Goal: Task Accomplishment & Management: Complete application form

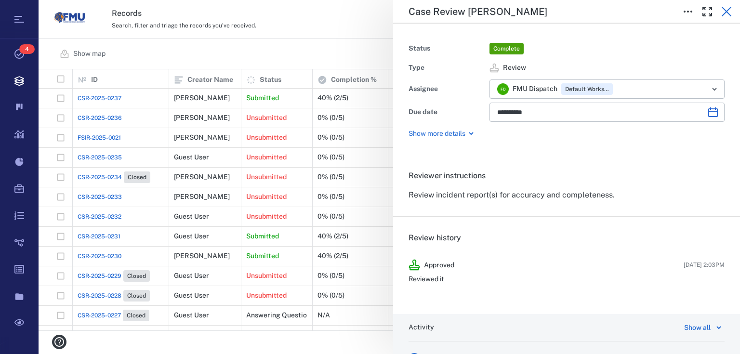
click at [724, 13] on icon "button" at bounding box center [727, 12] width 12 height 12
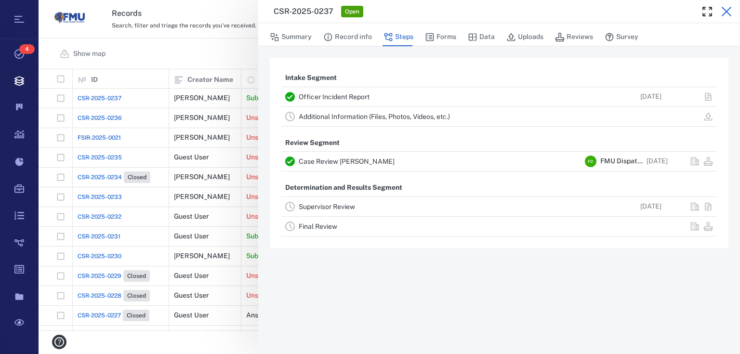
click at [728, 15] on icon "button" at bounding box center [727, 12] width 12 height 12
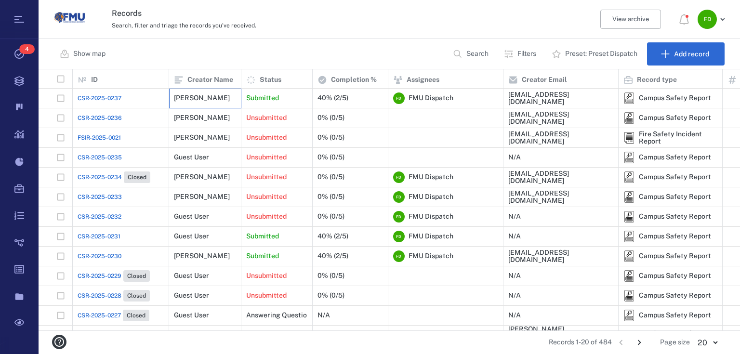
click at [181, 100] on div "[PERSON_NAME]" at bounding box center [202, 97] width 56 height 7
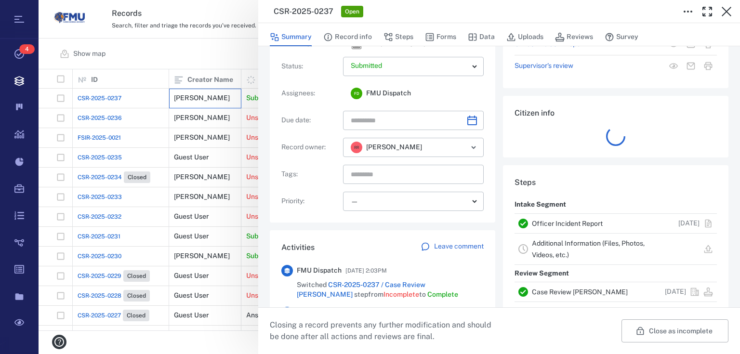
scroll to position [193, 0]
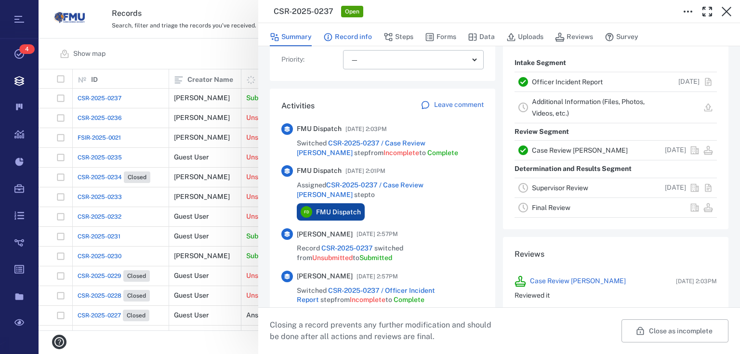
click at [343, 35] on button "Record info" at bounding box center [347, 37] width 49 height 18
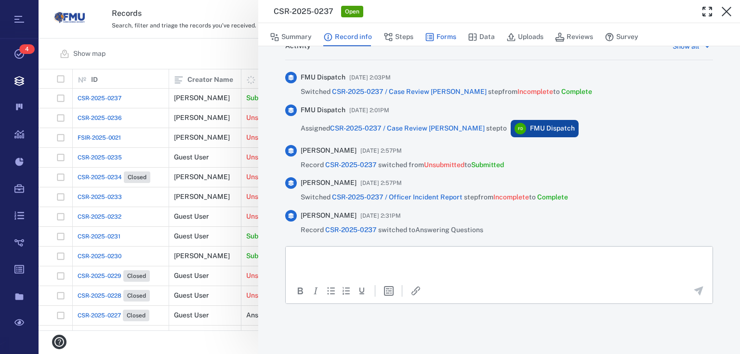
scroll to position [301, 0]
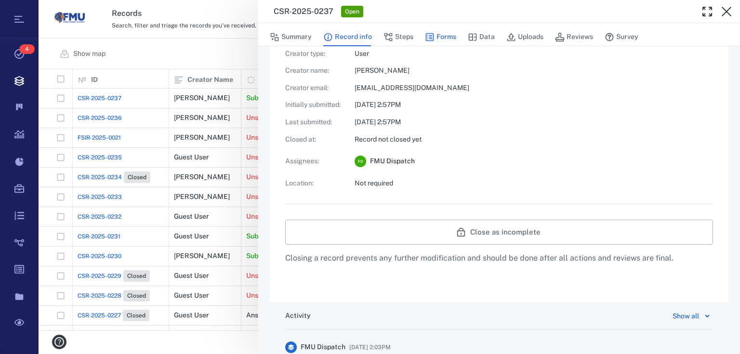
click at [429, 32] on icon "button" at bounding box center [430, 37] width 10 height 10
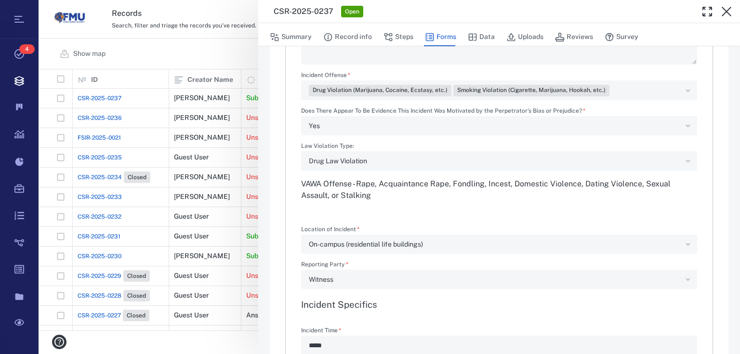
type textarea "*"
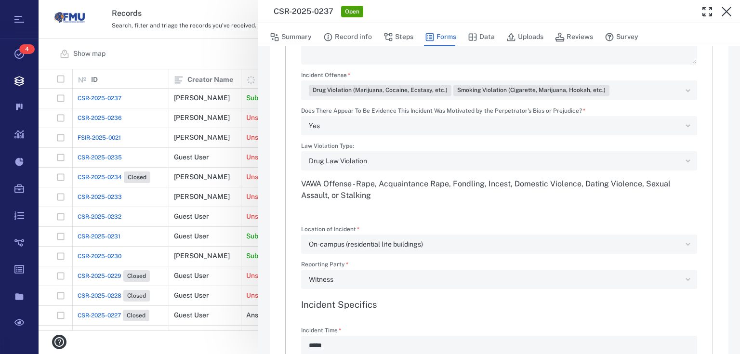
type textarea "*"
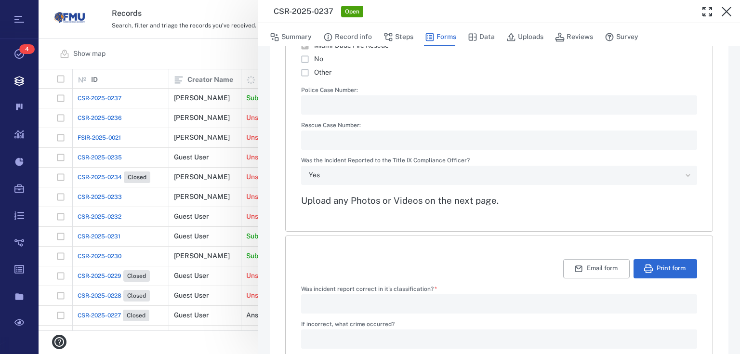
scroll to position [1426, 0]
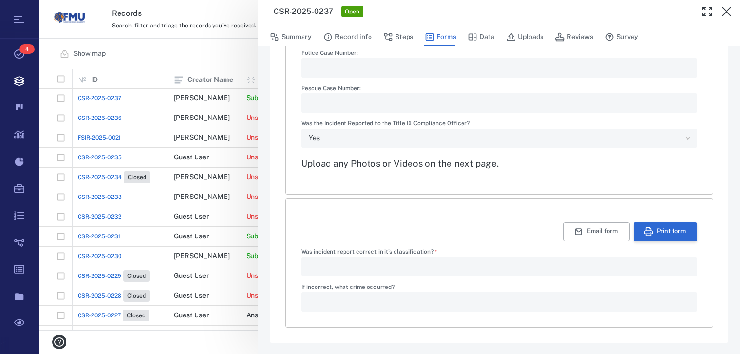
click at [667, 229] on button "Print form" at bounding box center [666, 231] width 64 height 19
click at [658, 229] on button "Print form" at bounding box center [666, 231] width 64 height 19
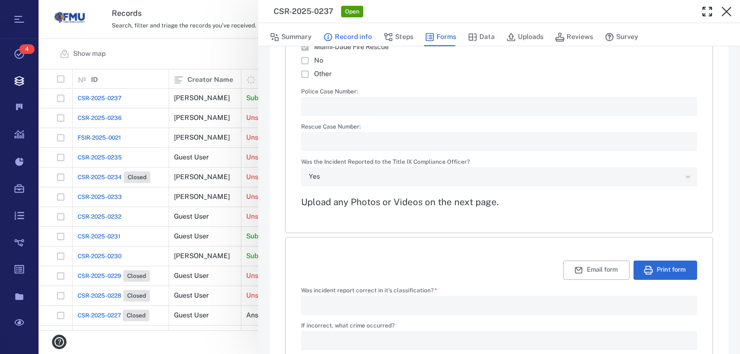
click at [335, 38] on button "Record info" at bounding box center [347, 37] width 49 height 18
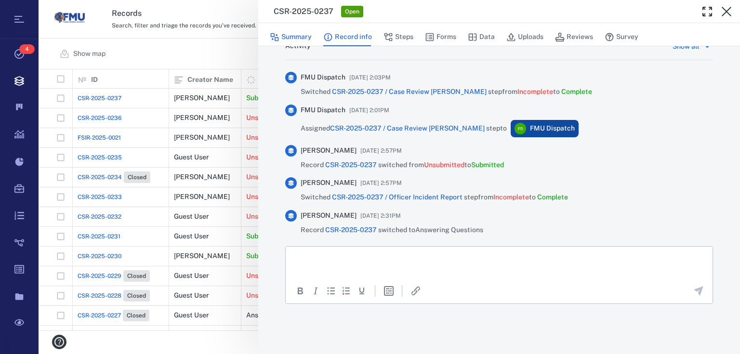
click at [306, 34] on button "Summary" at bounding box center [291, 37] width 42 height 18
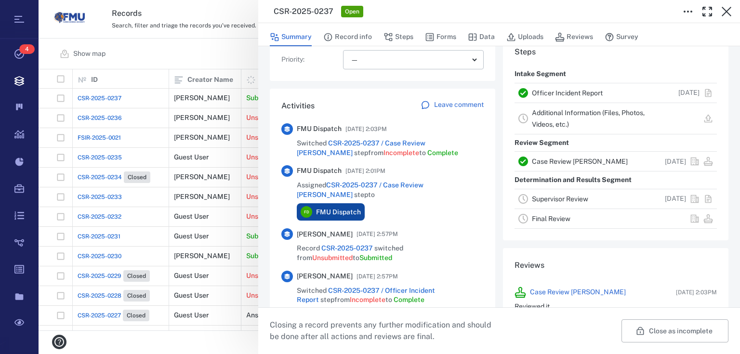
scroll to position [293, 0]
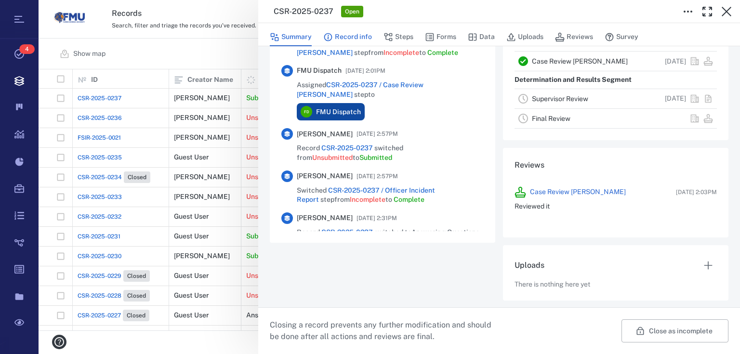
click at [356, 38] on button "Record info" at bounding box center [347, 37] width 49 height 18
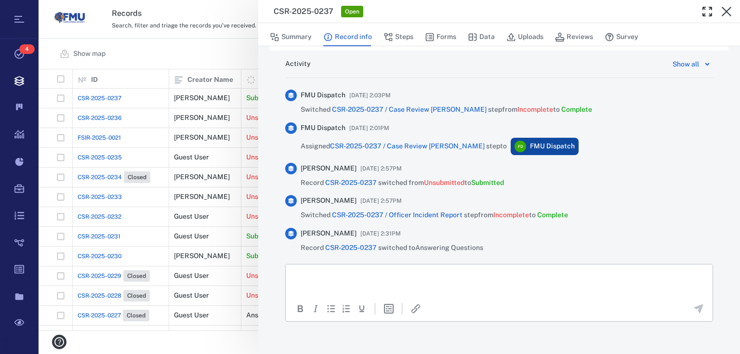
scroll to position [570, 0]
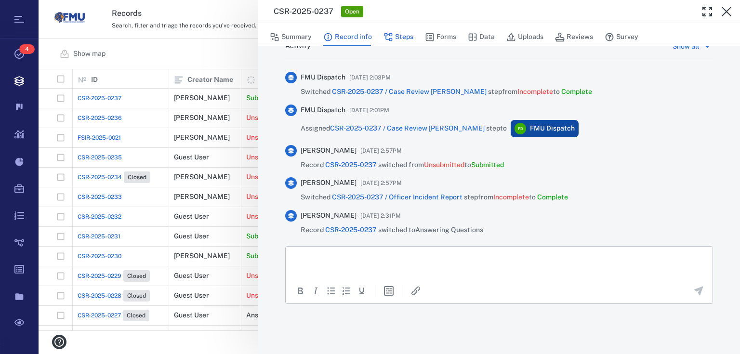
click at [394, 39] on button "Steps" at bounding box center [399, 37] width 30 height 18
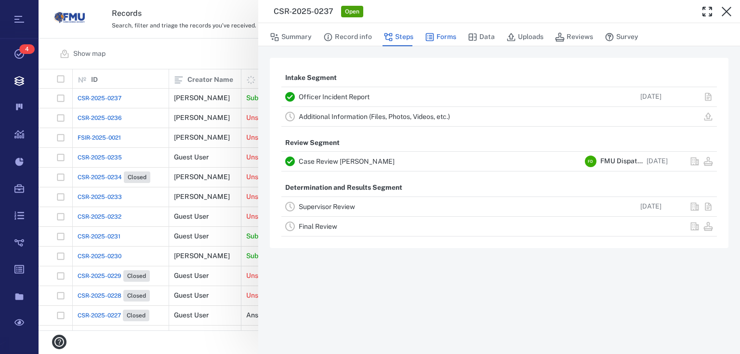
click at [445, 35] on button "Forms" at bounding box center [440, 37] width 31 height 18
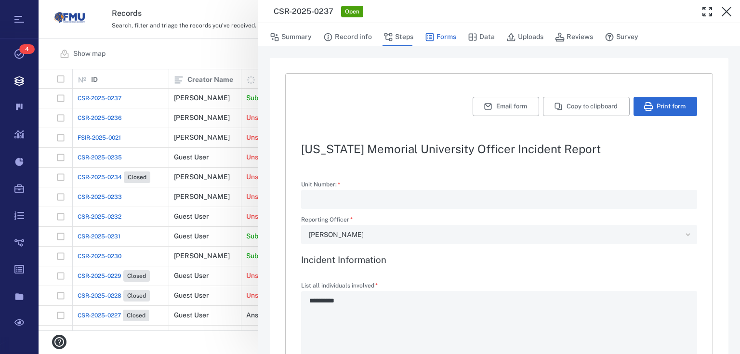
type textarea "*"
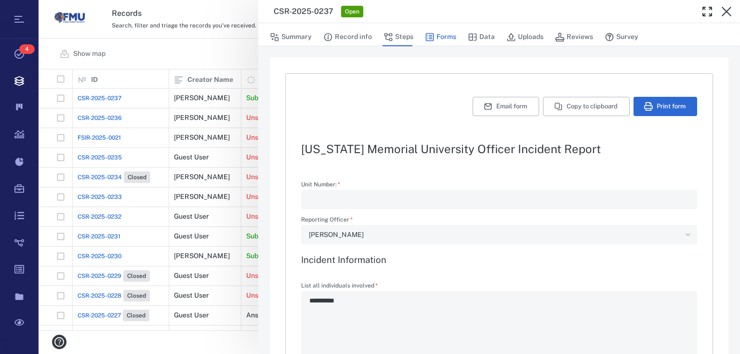
type textarea "*"
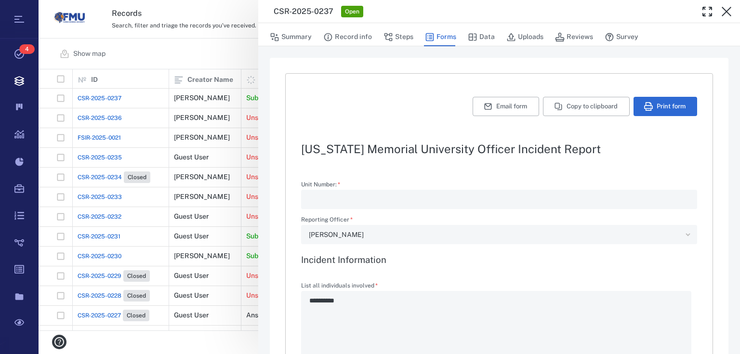
type textarea "*"
click at [668, 106] on button "Print form" at bounding box center [666, 106] width 64 height 19
click at [492, 32] on button "Data" at bounding box center [481, 37] width 27 height 18
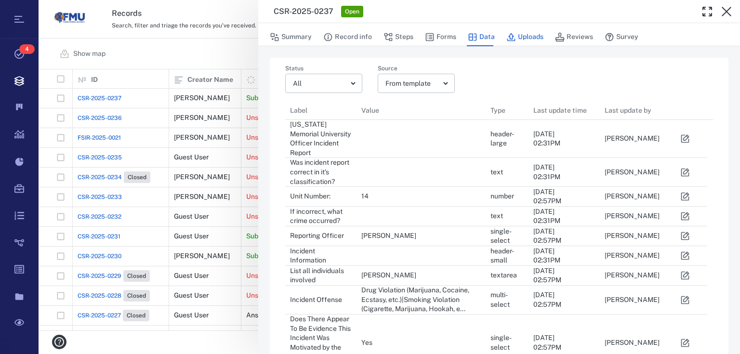
scroll to position [786, 416]
click at [535, 33] on button "Uploads" at bounding box center [524, 37] width 37 height 18
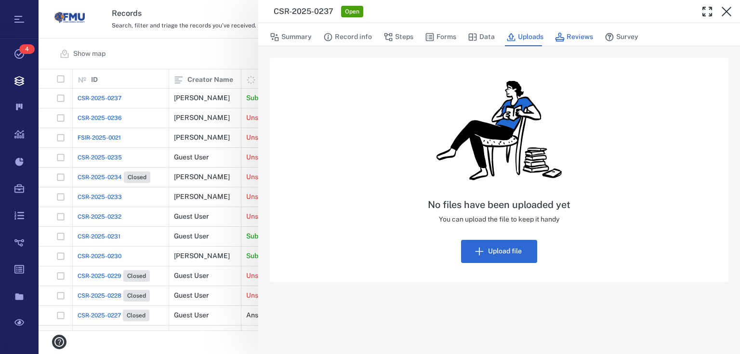
click at [572, 37] on button "Reviews" at bounding box center [574, 37] width 38 height 18
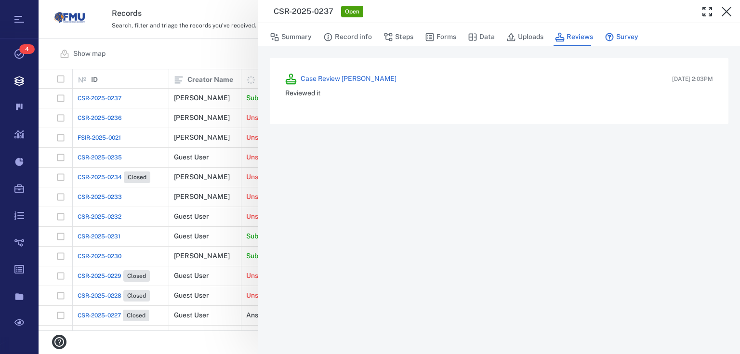
click at [622, 40] on button "Survey" at bounding box center [622, 37] width 34 height 18
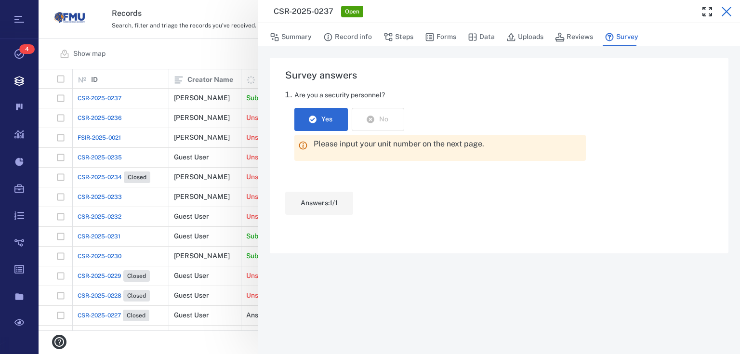
click at [729, 13] on icon "button" at bounding box center [727, 12] width 10 height 10
